Goal: Information Seeking & Learning: Learn about a topic

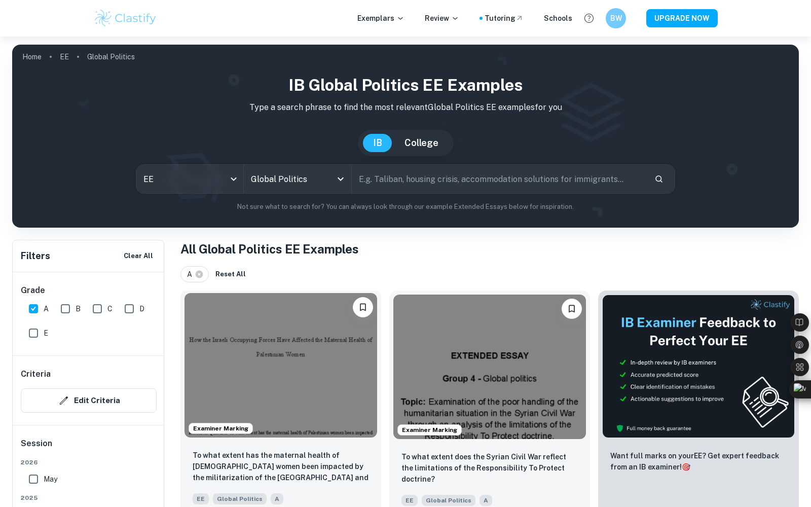
scroll to position [231, 0]
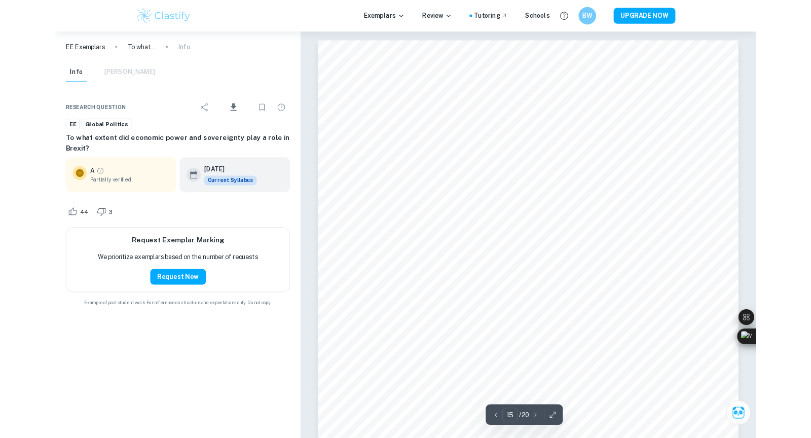
scroll to position [10206, 0]
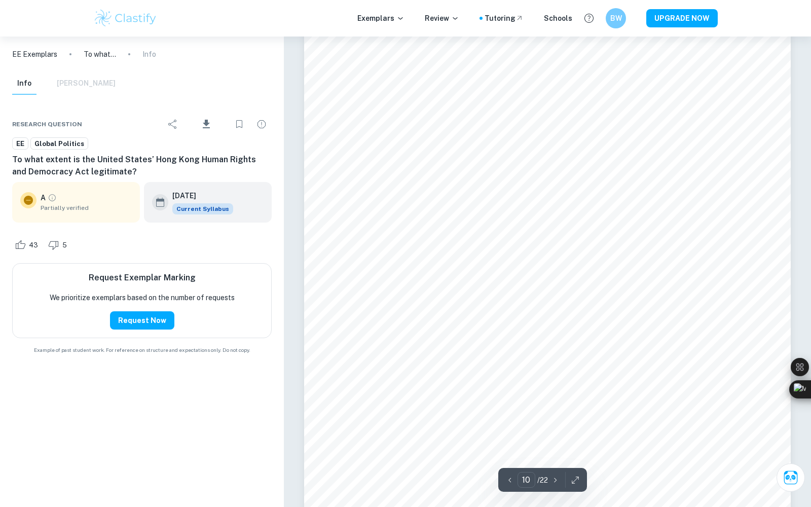
scroll to position [6681, 0]
